Goal: Complete application form

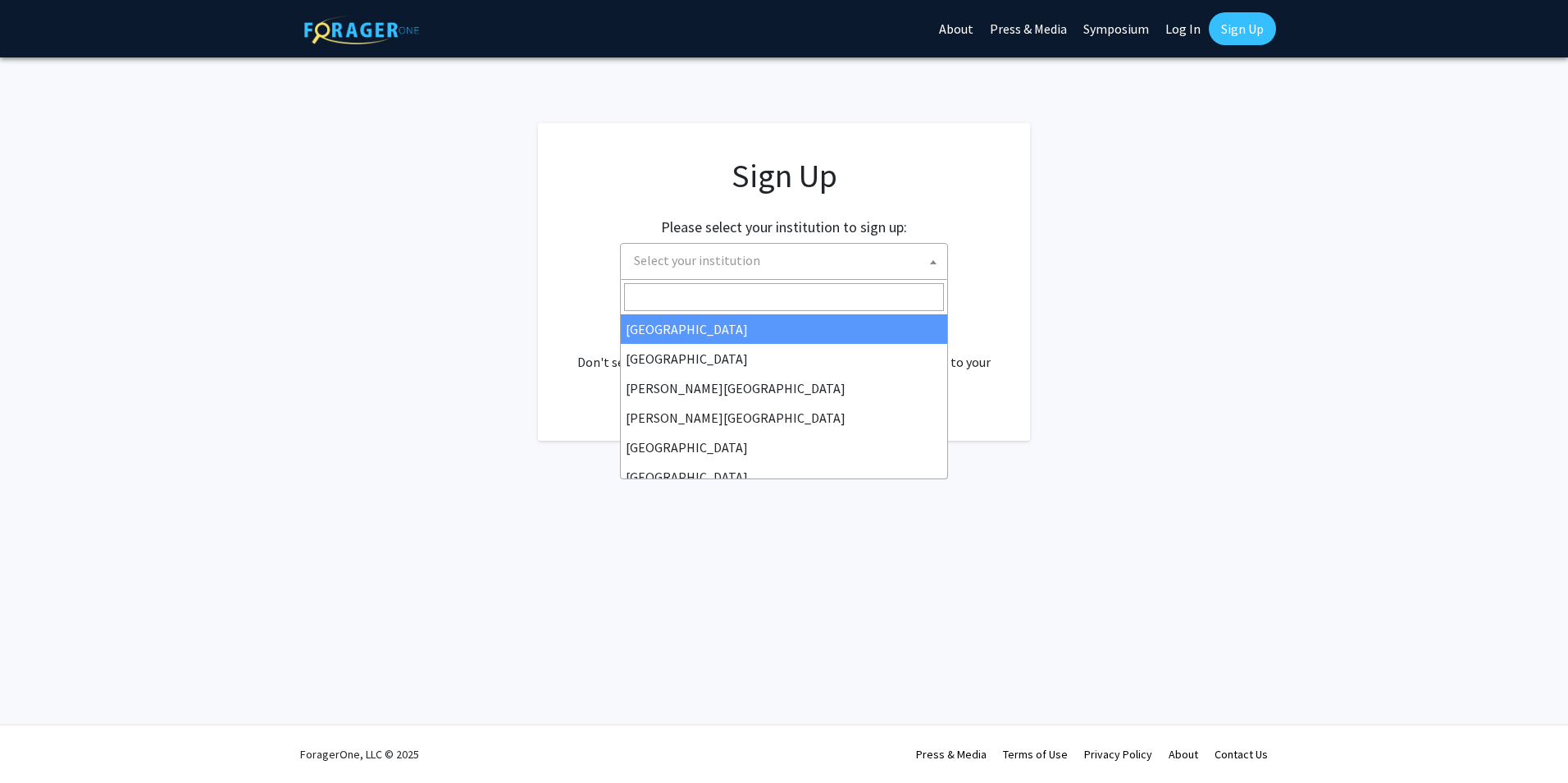
click at [785, 261] on span "Select your institution" at bounding box center [787, 260] width 320 height 33
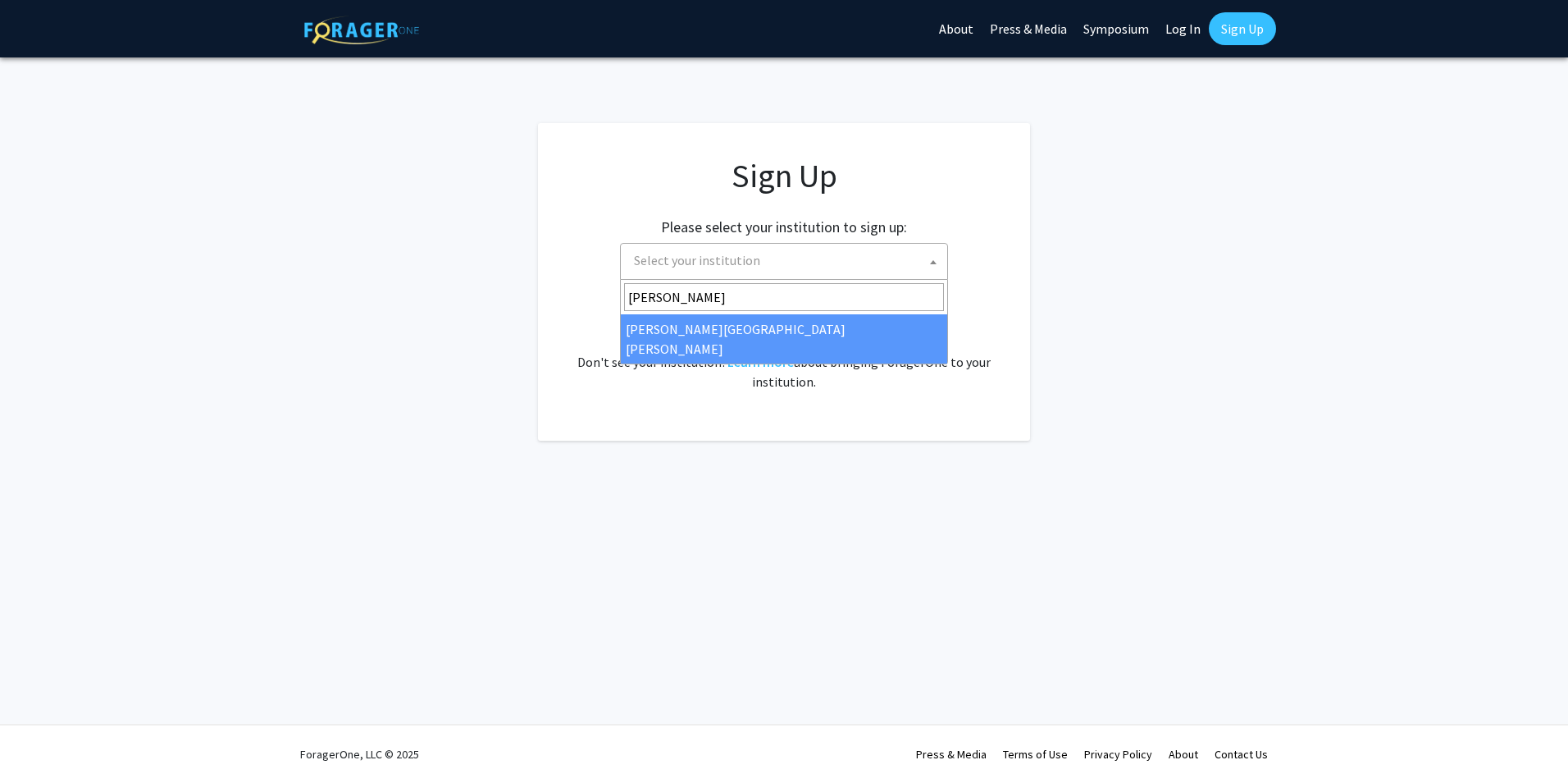
type input "[PERSON_NAME]"
select select "1"
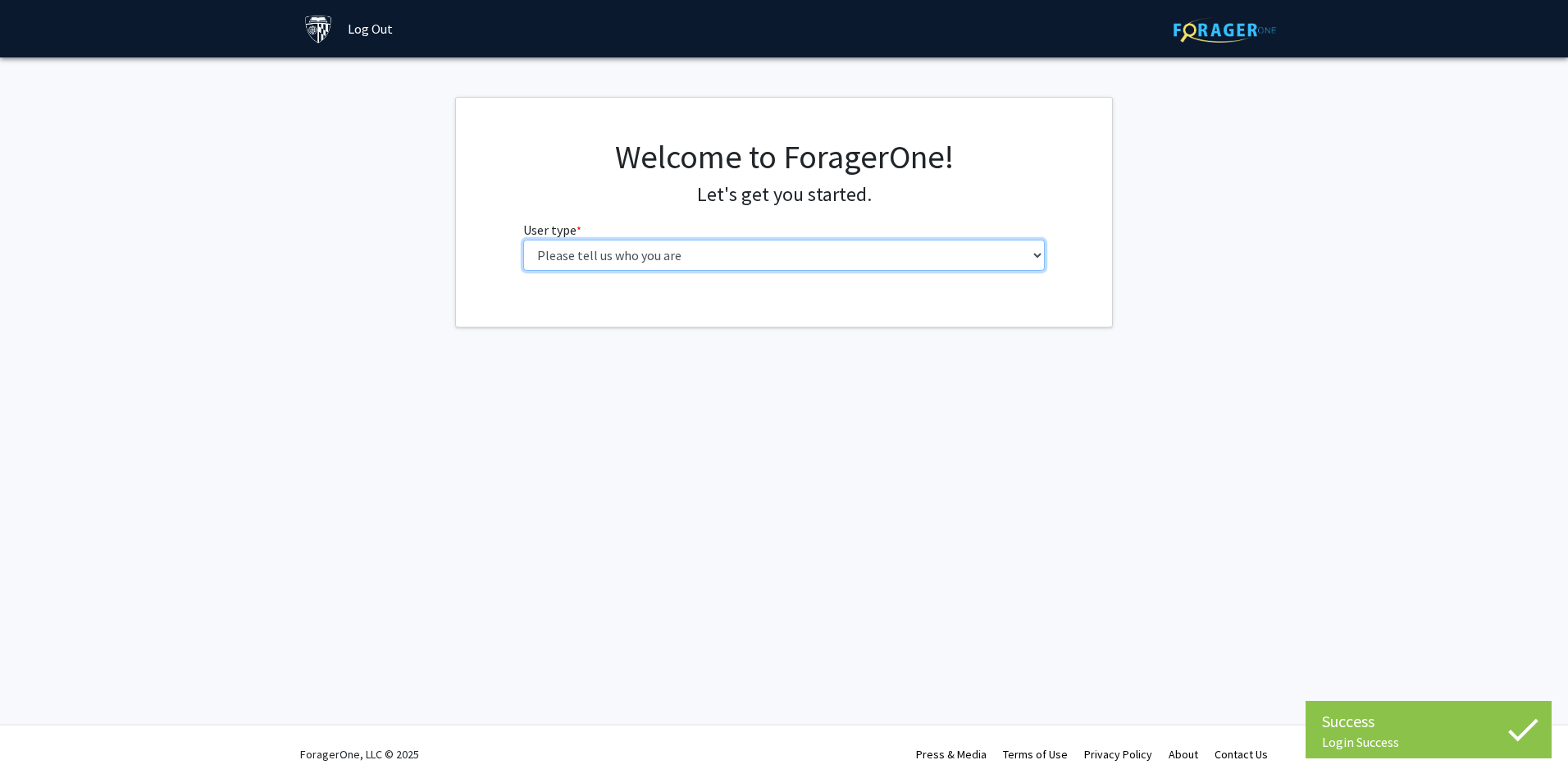
click at [747, 251] on select "Please tell us who you are Undergraduate Student Master's Student Doctoral Cand…" at bounding box center [784, 255] width 522 height 31
select select "2: masters"
click at [523, 240] on select "Please tell us who you are Undergraduate Student Master's Student Doctoral Cand…" at bounding box center [784, 255] width 522 height 31
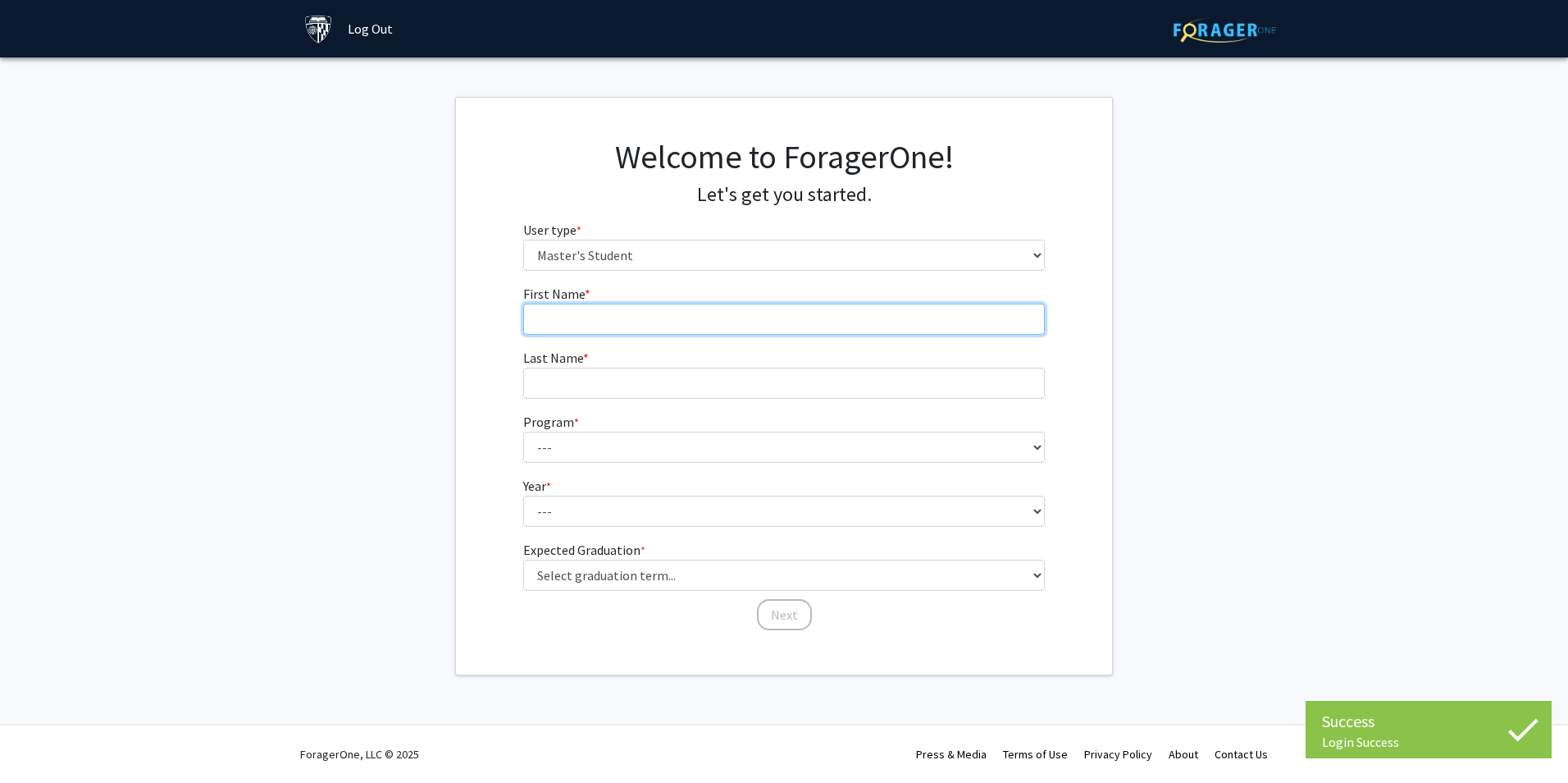
click at [630, 307] on input "First Name * required" at bounding box center [784, 319] width 522 height 31
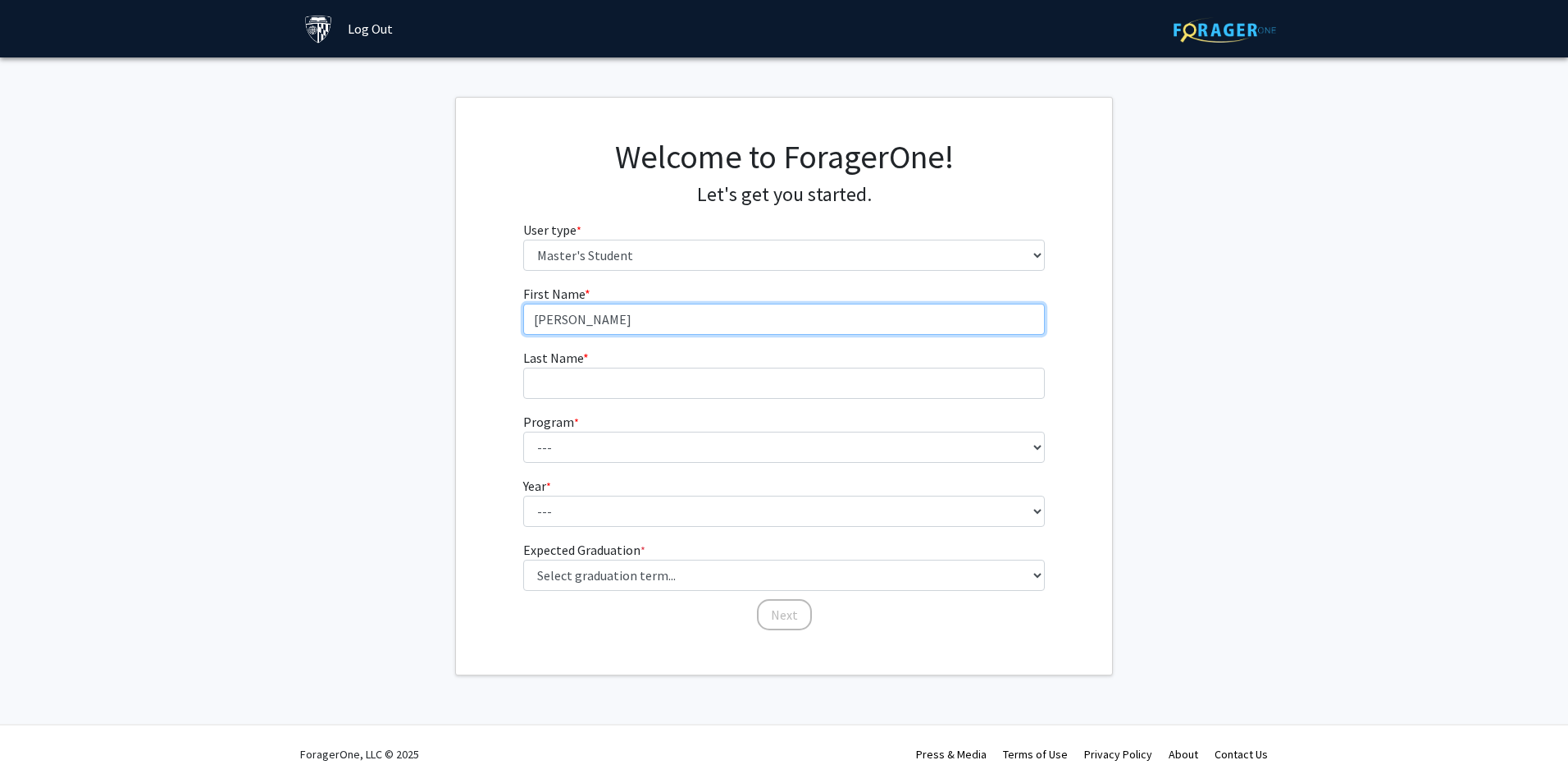
type input "Gabrielle"
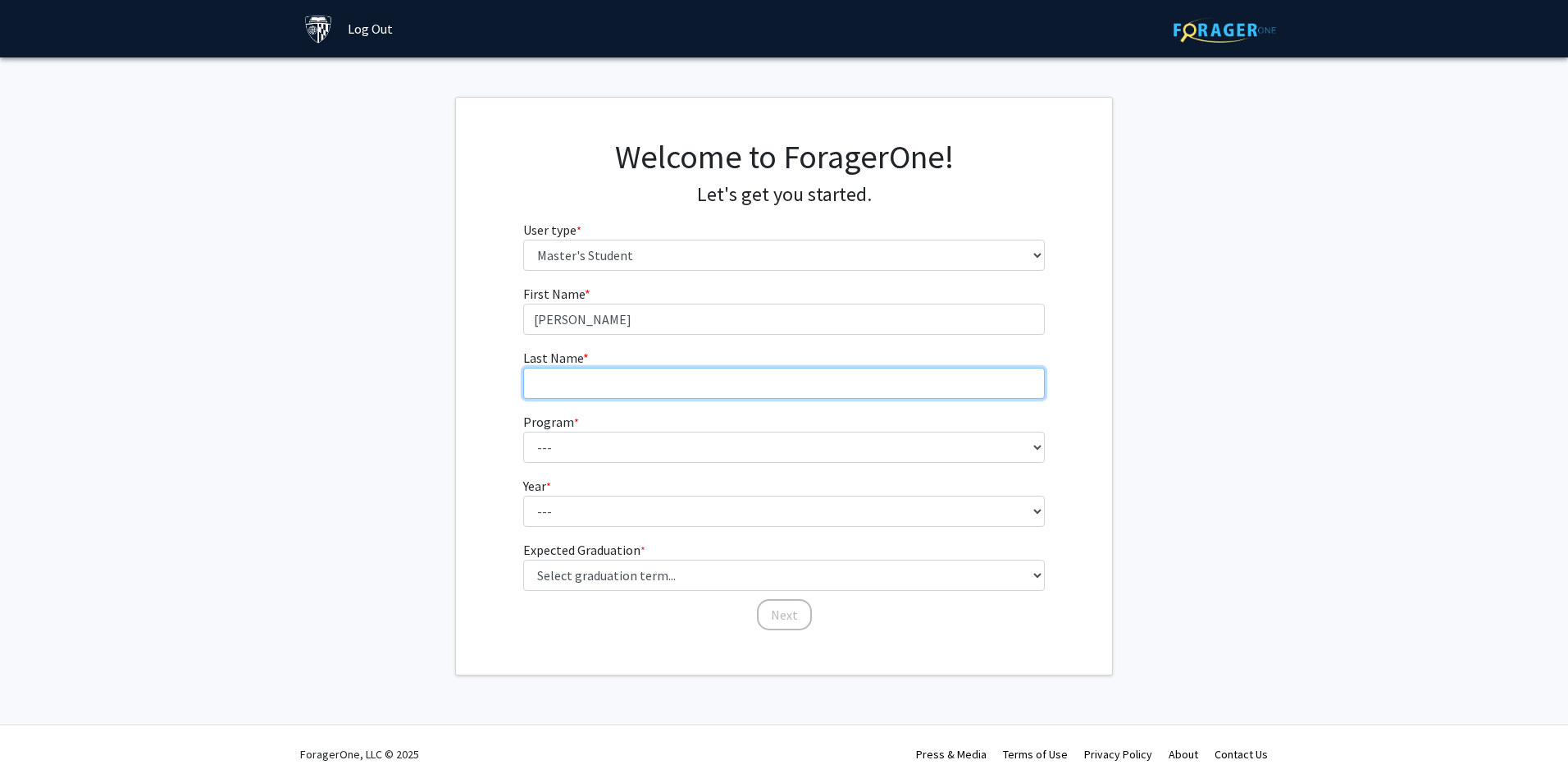
click at [641, 381] on input "Last Name * required" at bounding box center [784, 383] width 522 height 31
type input "Millard"
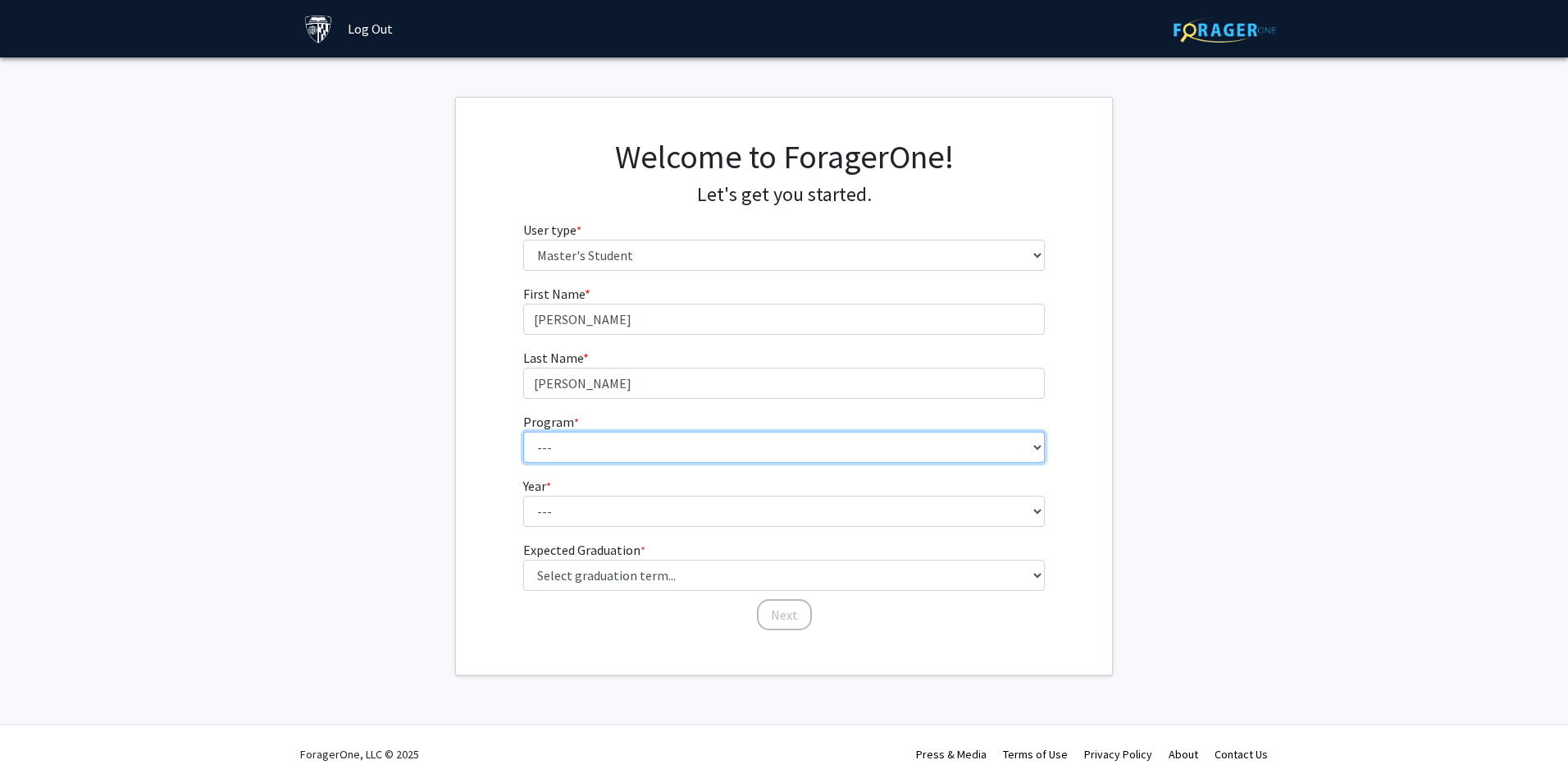
click at [639, 455] on select "--- Anatomy Education Applied and Computational Mathematics Applied Biomedical …" at bounding box center [784, 448] width 522 height 31
click at [523, 432] on select "--- Anatomy Education Applied and Computational Mathematics Applied Biomedical …" at bounding box center [784, 448] width 522 height 31
click at [680, 450] on select "--- Anatomy Education Applied and Computational Mathematics Applied Biomedical …" at bounding box center [784, 448] width 522 height 31
select select "106: 101"
click at [523, 432] on select "--- Anatomy Education Applied and Computational Mathematics Applied Biomedical …" at bounding box center [784, 448] width 522 height 31
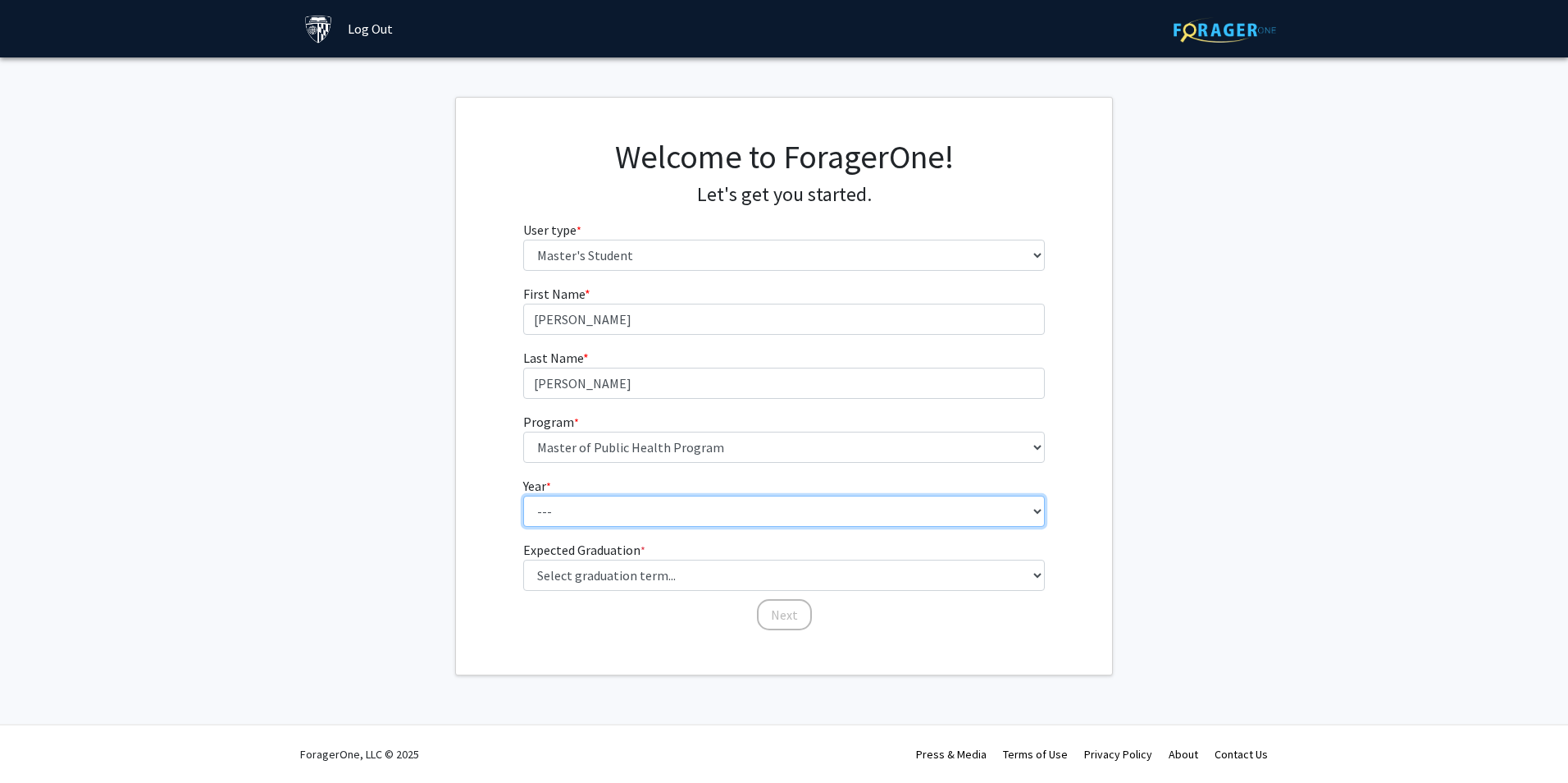
click at [593, 514] on select "--- First Year Second Year" at bounding box center [784, 511] width 522 height 31
select select "2: second_year"
click at [523, 495] on select "--- First Year Second Year" at bounding box center [784, 511] width 522 height 31
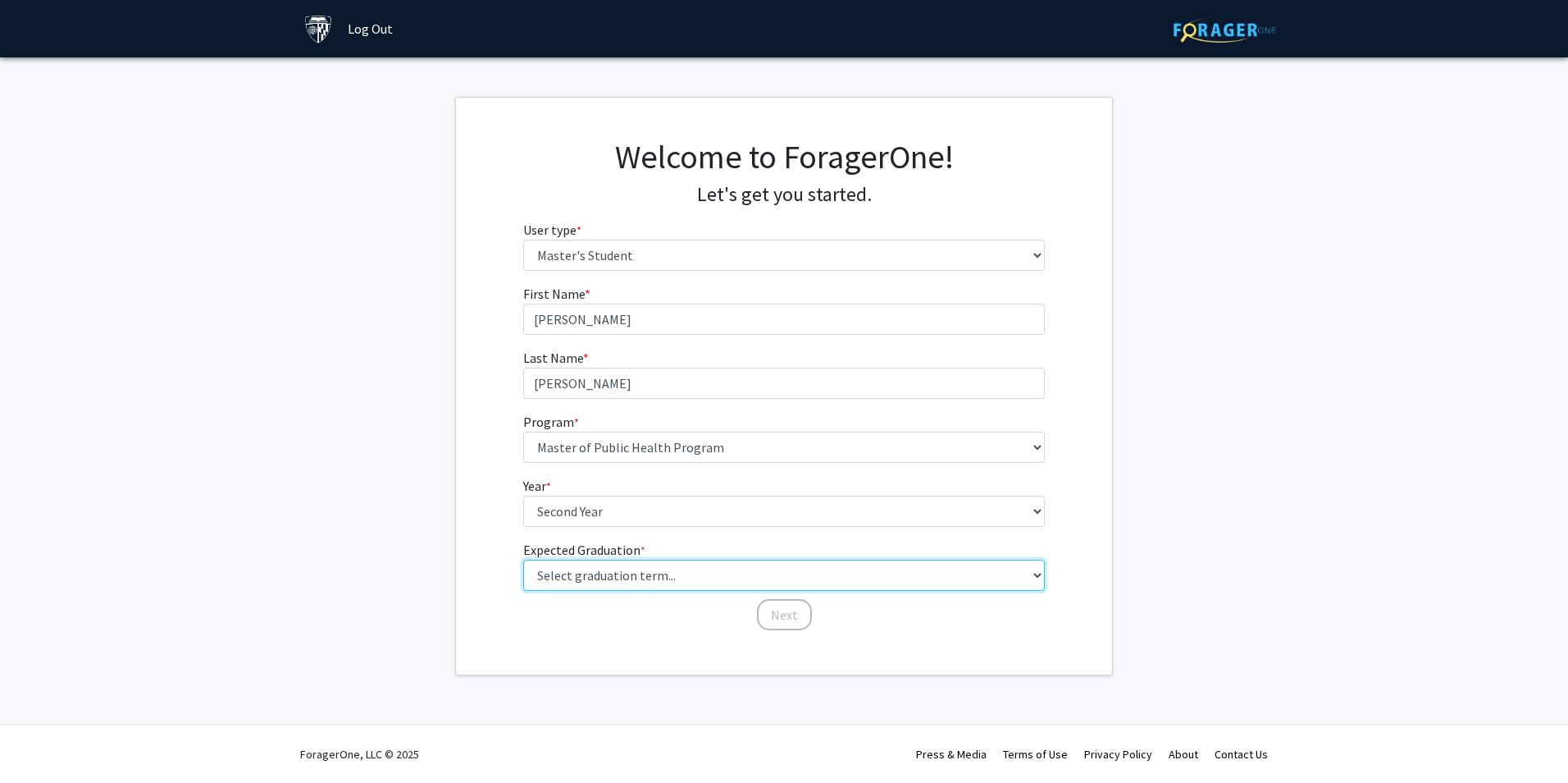
click at [674, 570] on select "Select graduation term... Spring 2025 Summer 2025 Fall 2025 Winter 2025 Spring …" at bounding box center [784, 575] width 522 height 31
select select "12: winter_2027"
click at [523, 560] on select "Select graduation term... Spring 2025 Summer 2025 Fall 2025 Winter 2025 Spring …" at bounding box center [784, 575] width 522 height 31
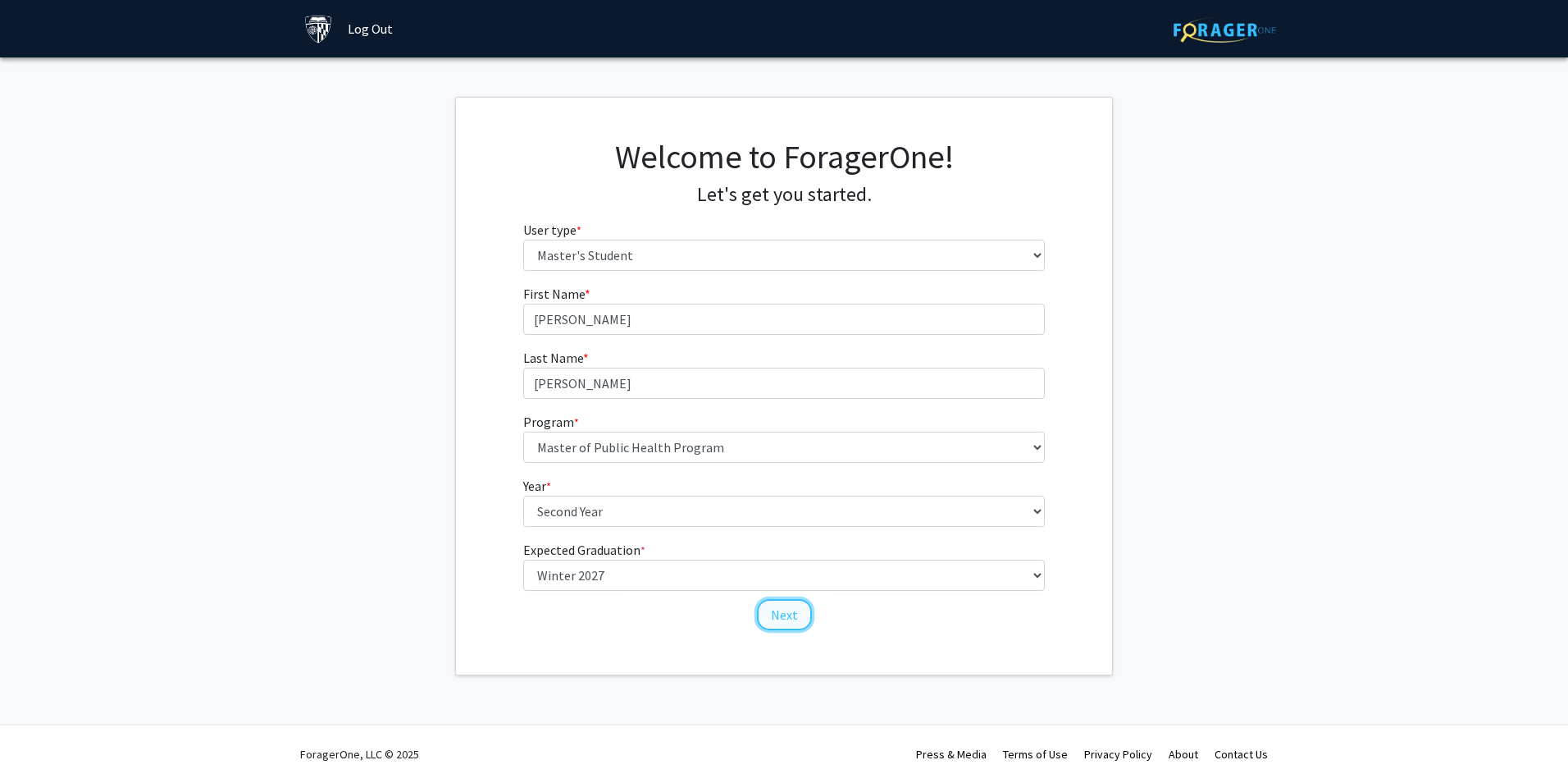
click at [788, 609] on button "Next" at bounding box center [784, 614] width 55 height 31
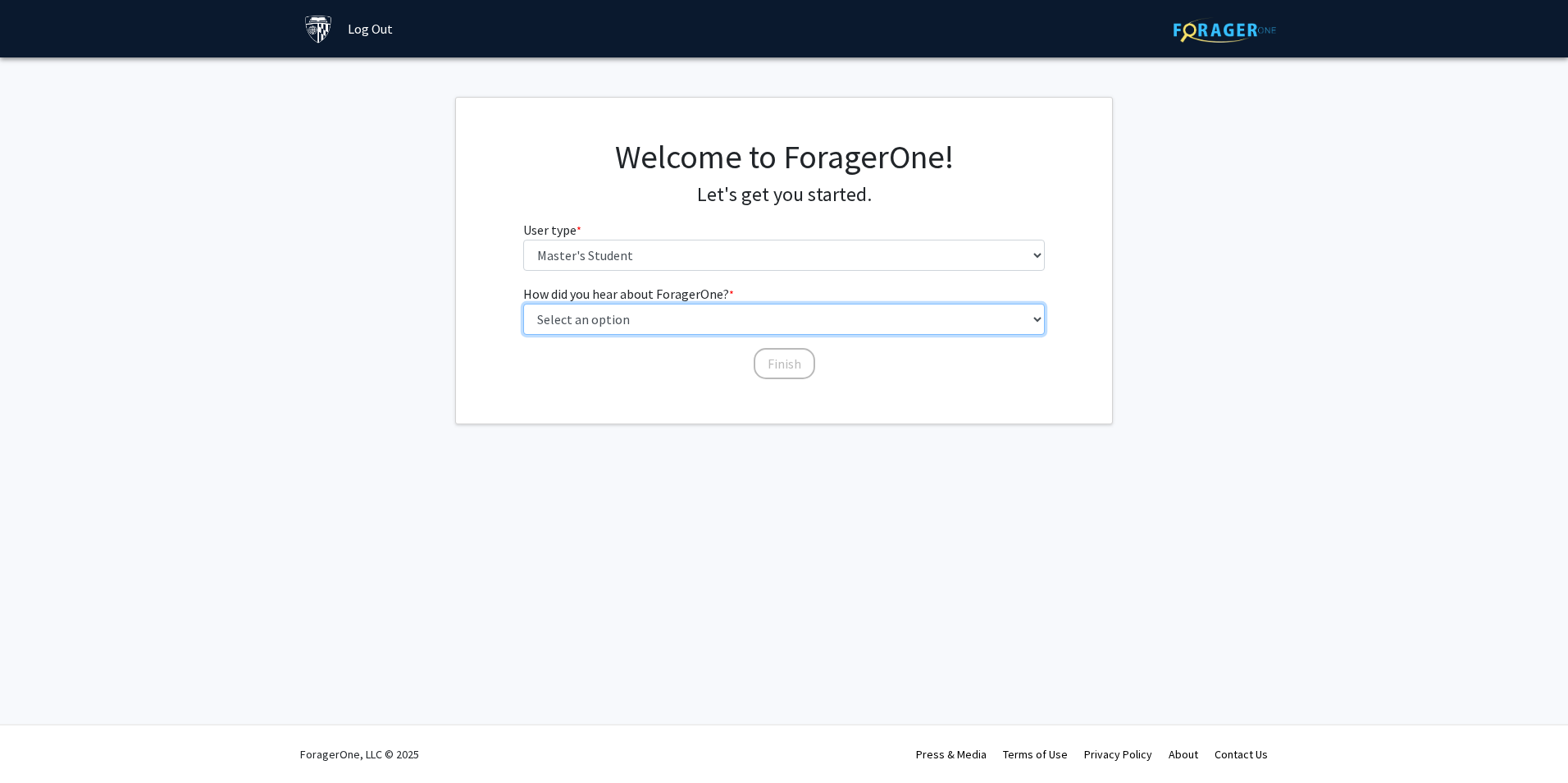
click at [757, 332] on select "Select an option Peer/student recommendation Faculty/staff recommendation Unive…" at bounding box center [784, 319] width 522 height 31
select select "3: university_website"
click at [523, 303] on select "Select an option Peer/student recommendation Faculty/staff recommendation Unive…" at bounding box center [784, 319] width 522 height 31
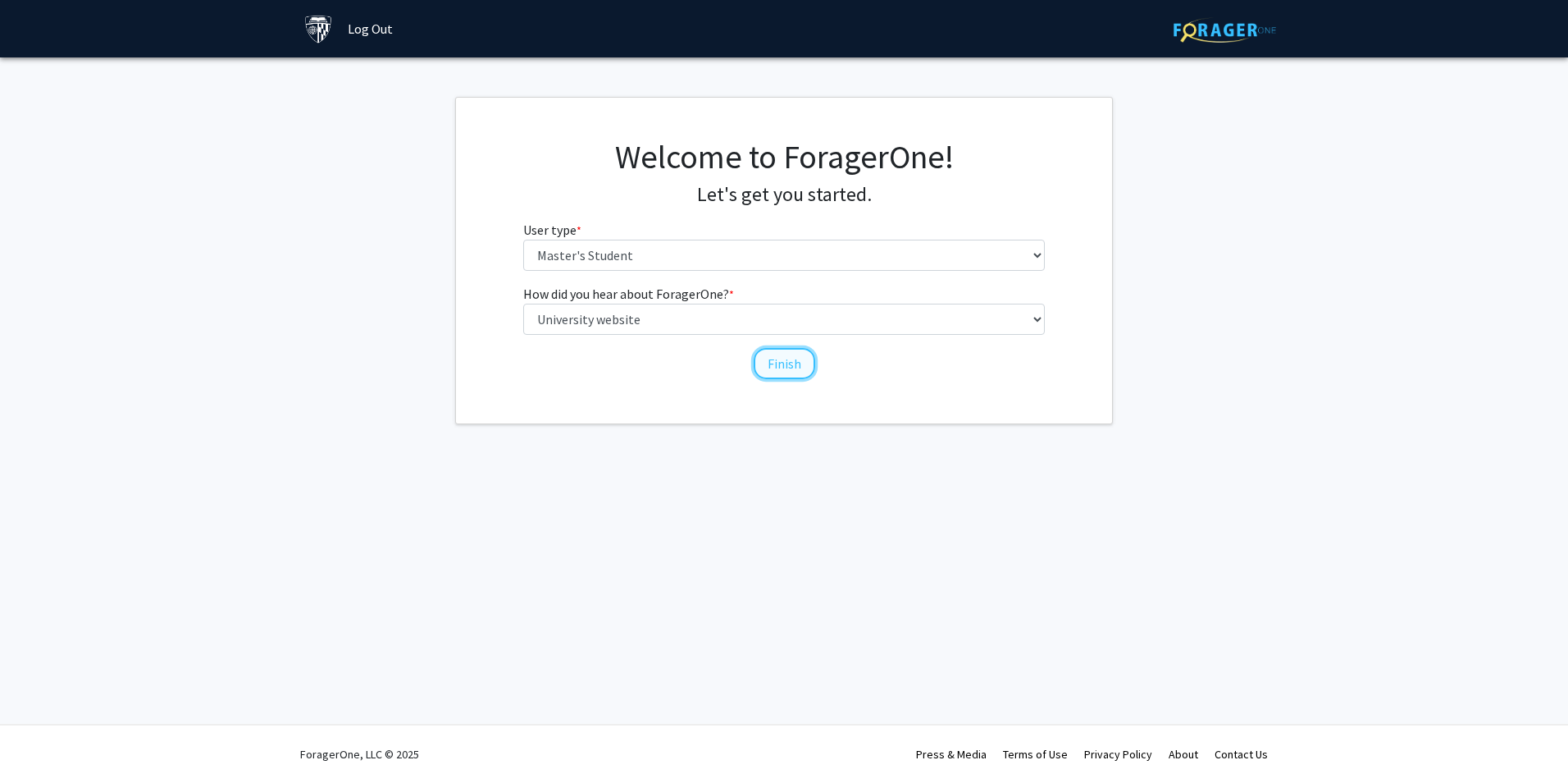
click at [777, 361] on button "Finish" at bounding box center [784, 364] width 61 height 31
